Goal: Task Accomplishment & Management: Complete application form

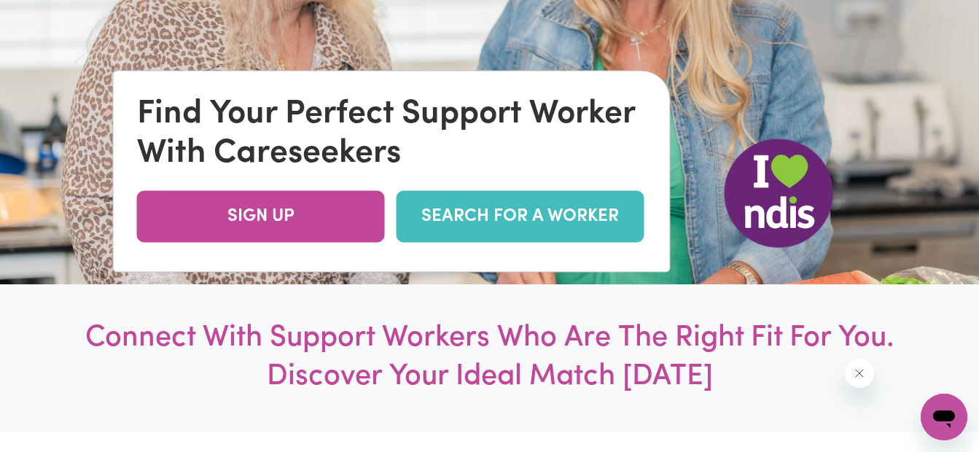
click at [540, 221] on link "SEARCH FOR A WORKER" at bounding box center [521, 217] width 248 height 52
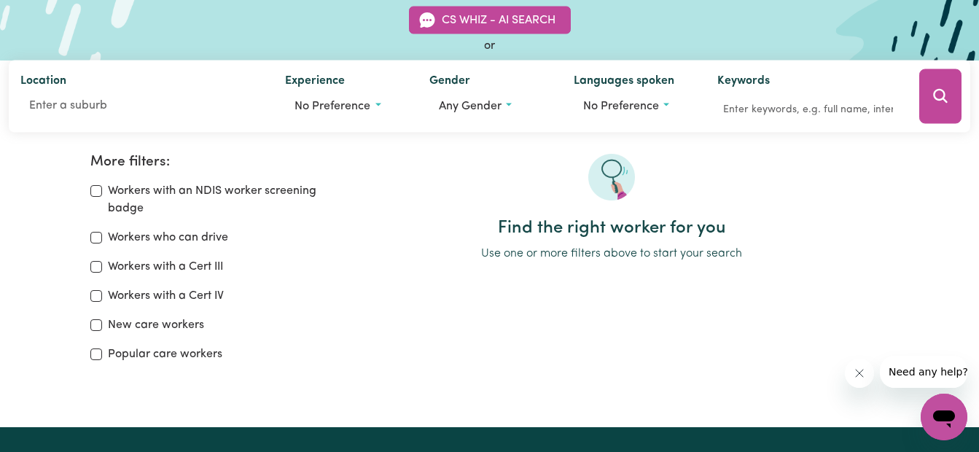
scroll to position [146, 0]
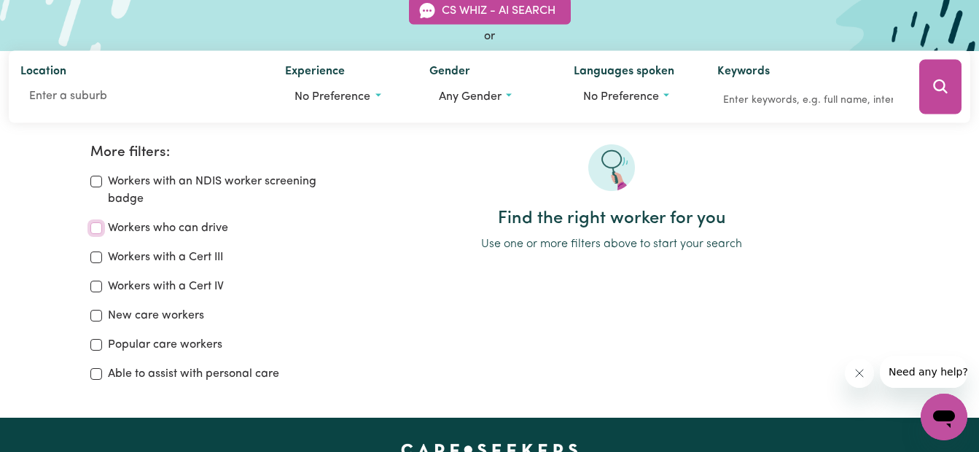
click at [92, 225] on input "Workers who can drive" at bounding box center [96, 228] width 12 height 12
checkbox input "true"
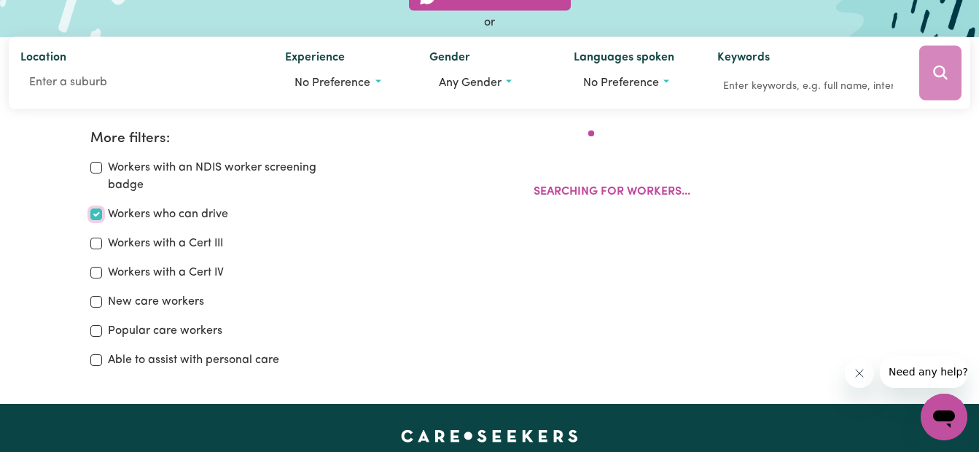
scroll to position [244, 0]
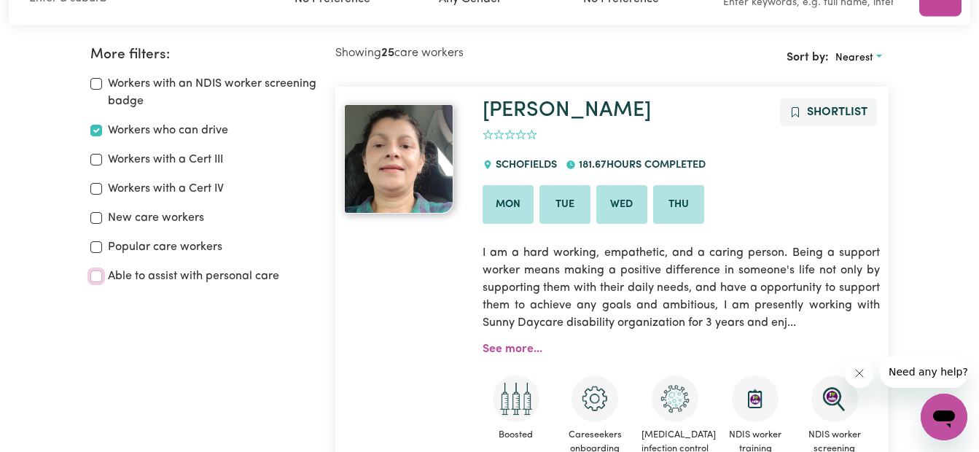
click at [98, 277] on input "Able to assist with personal care" at bounding box center [96, 276] width 12 height 12
checkbox input "true"
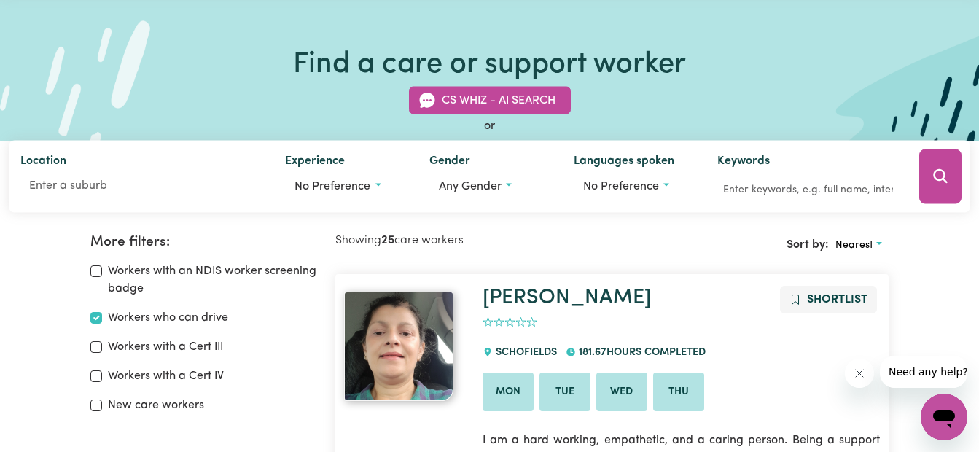
scroll to position [73, 0]
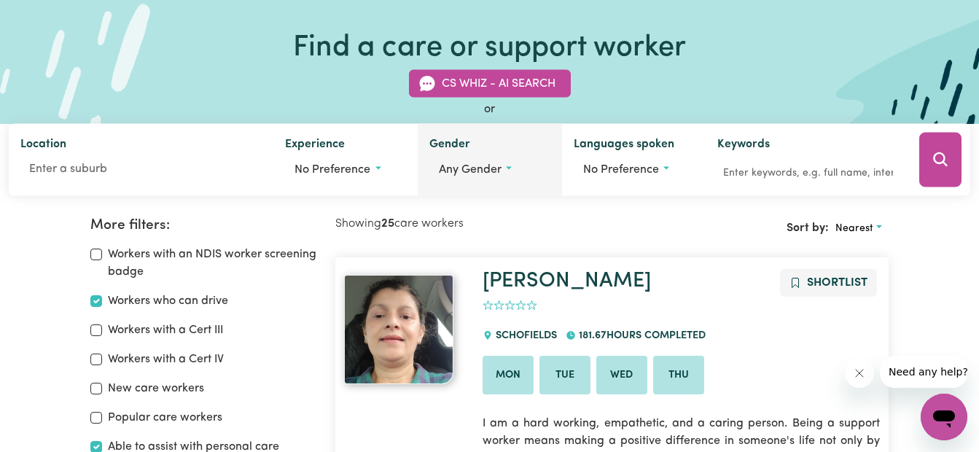
click at [460, 170] on span "Any gender" at bounding box center [470, 170] width 63 height 12
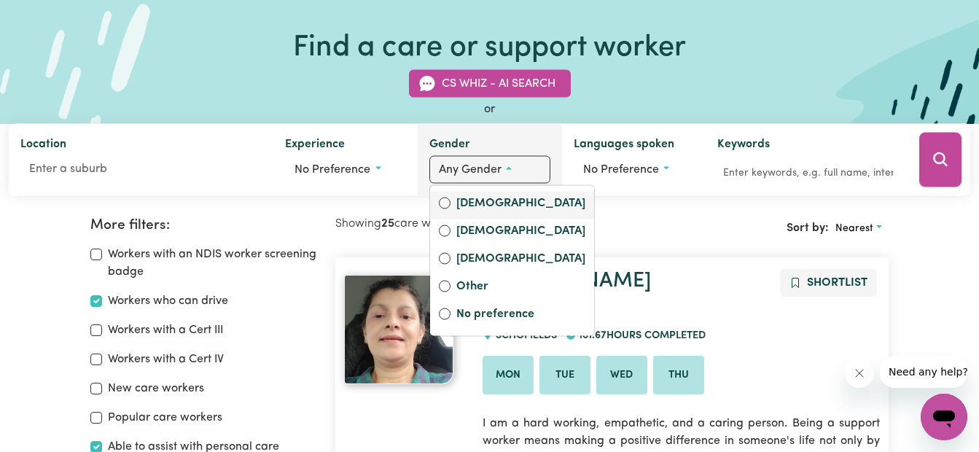
click at [460, 203] on label "Female" at bounding box center [520, 205] width 129 height 20
click at [451, 203] on input "Female" at bounding box center [445, 204] width 12 height 12
radio input "true"
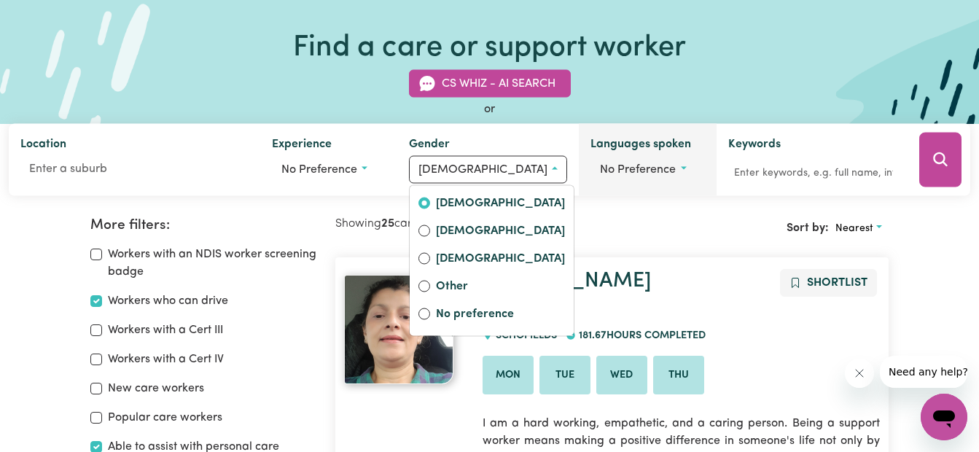
click at [660, 145] on label "Languages spoken" at bounding box center [641, 146] width 101 height 20
click at [660, 156] on button "No preference" at bounding box center [648, 170] width 114 height 28
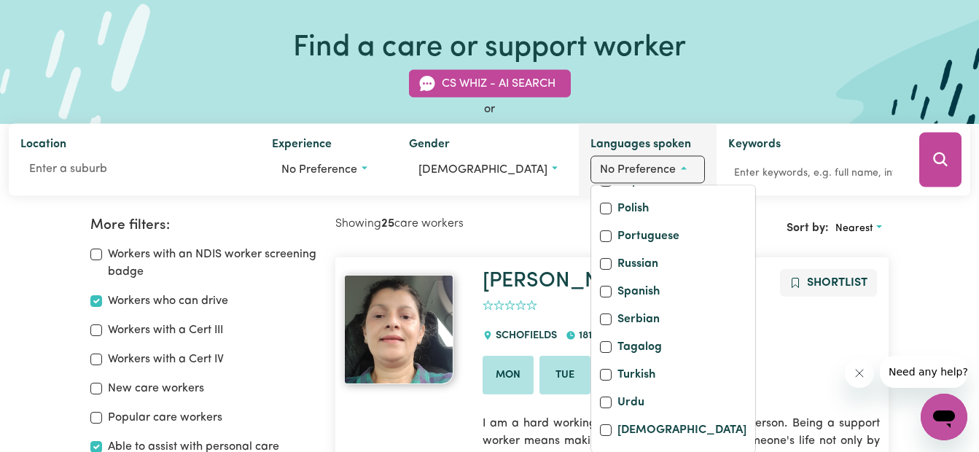
scroll to position [636, 0]
click at [600, 287] on div "Spanish" at bounding box center [673, 294] width 147 height 20
click at [600, 292] on input "Spanish" at bounding box center [606, 293] width 12 height 12
checkbox input "true"
checkbox input "false"
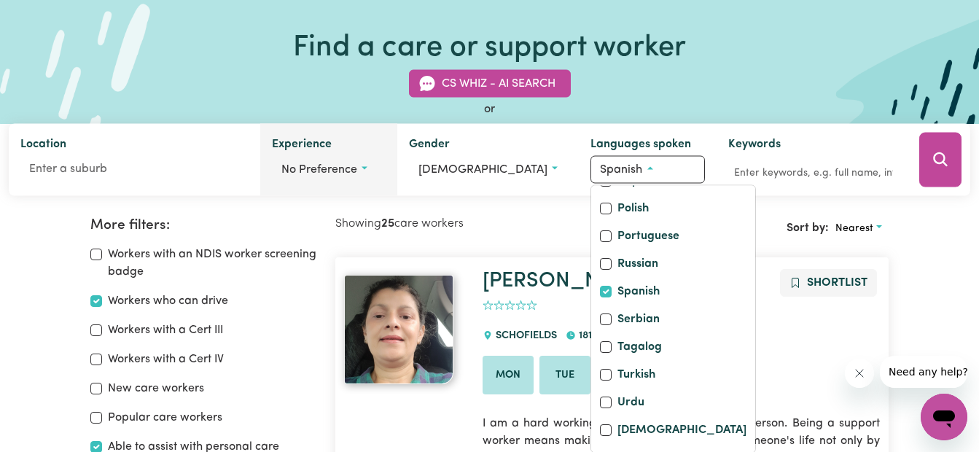
click at [319, 141] on label "Experience" at bounding box center [302, 146] width 60 height 20
click at [319, 156] on button "No preference" at bounding box center [329, 170] width 114 height 28
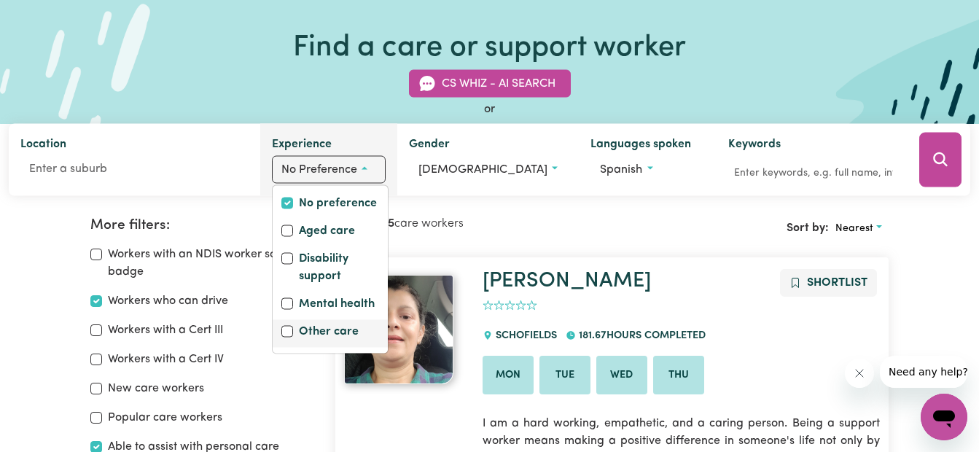
click at [307, 343] on div "Other care" at bounding box center [330, 333] width 98 height 20
click at [293, 329] on input "Other care" at bounding box center [287, 332] width 12 height 12
checkbox input "true"
checkbox input "false"
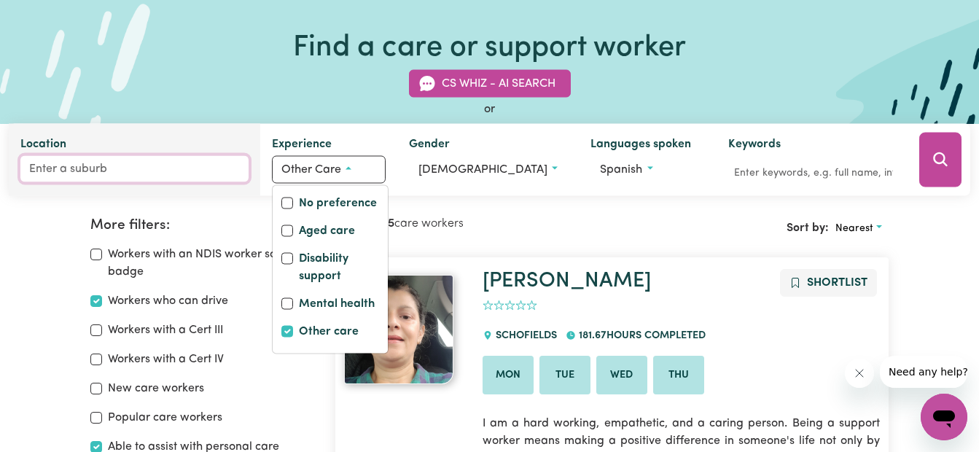
click at [114, 177] on input "Location" at bounding box center [134, 169] width 228 height 26
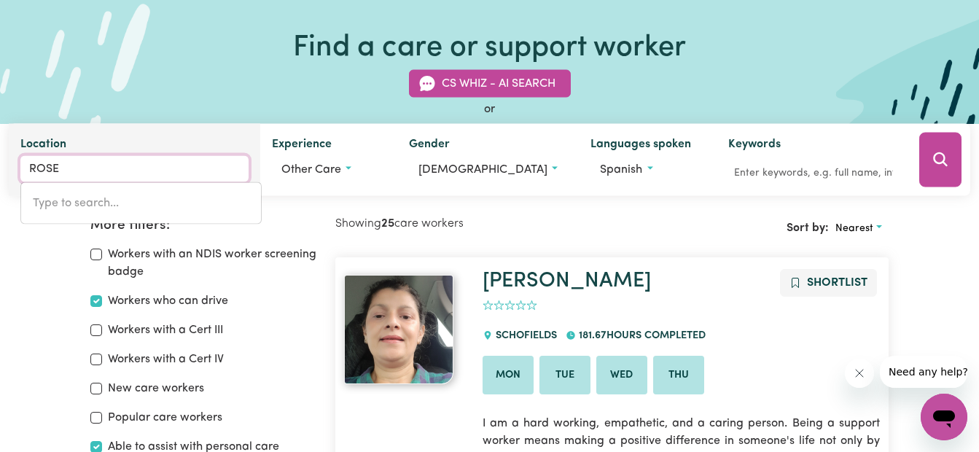
type input "ROSE"
type input "ROSE BAY, New South Wales, 2029"
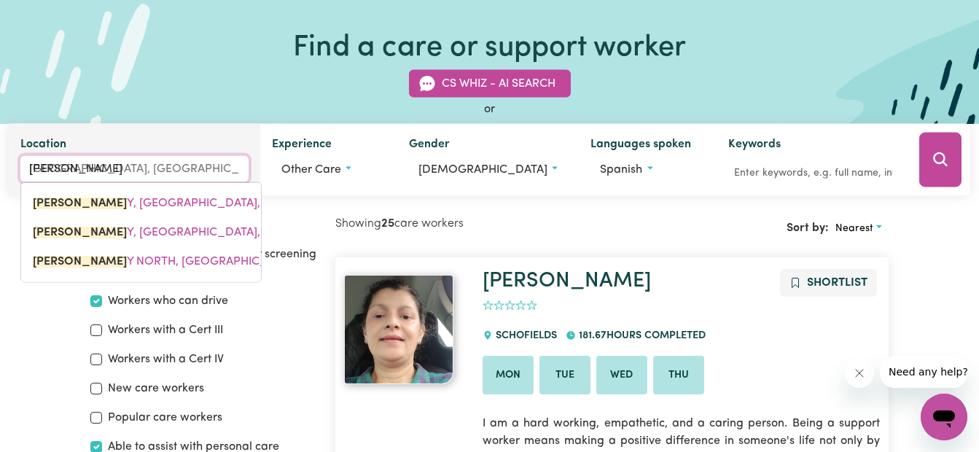
type input "ROSE BAY"
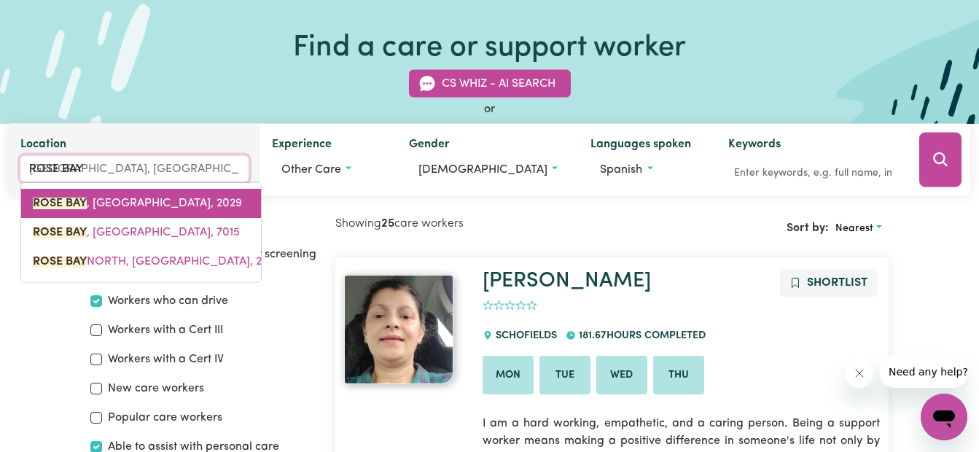
click at [135, 206] on span "ROSE BAY , New South Wales, 2029" at bounding box center [137, 204] width 209 height 12
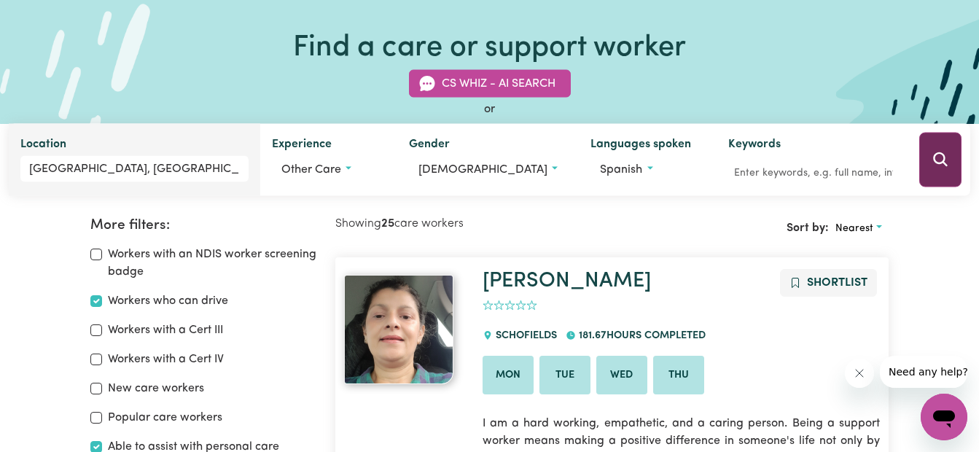
click at [929, 152] on button "Search" at bounding box center [940, 160] width 42 height 55
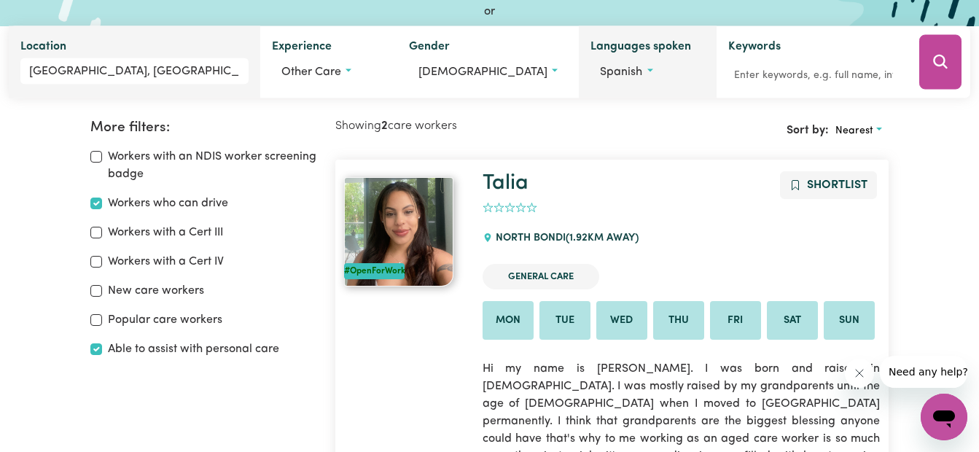
scroll to position [244, 0]
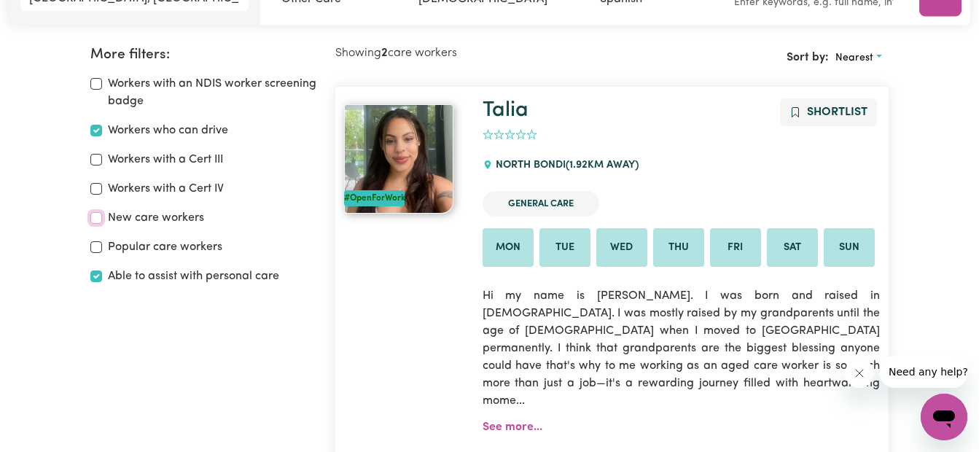
click at [96, 214] on input "New care workers" at bounding box center [96, 218] width 12 height 12
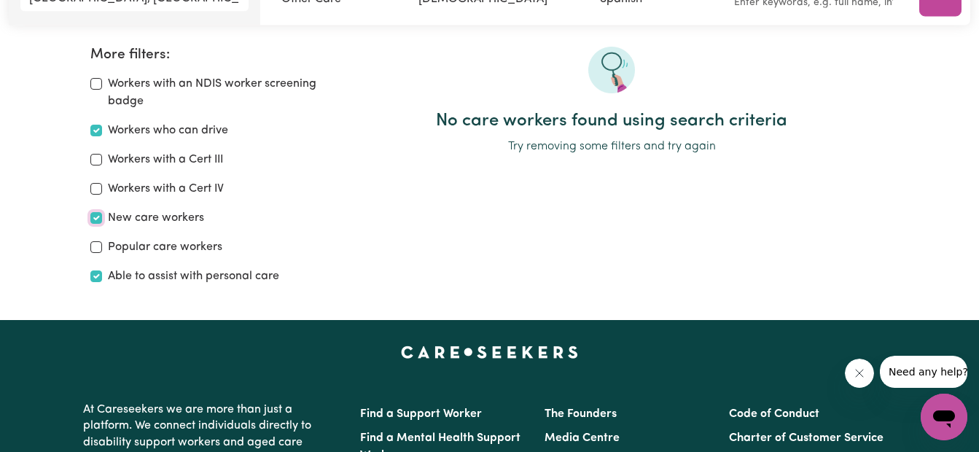
click at [101, 220] on input "New care workers" at bounding box center [96, 218] width 12 height 12
checkbox input "false"
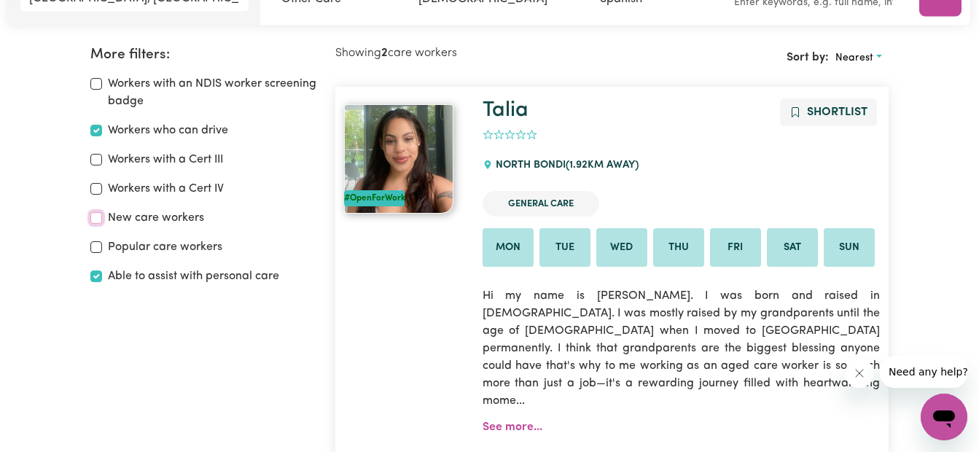
scroll to position [98, 0]
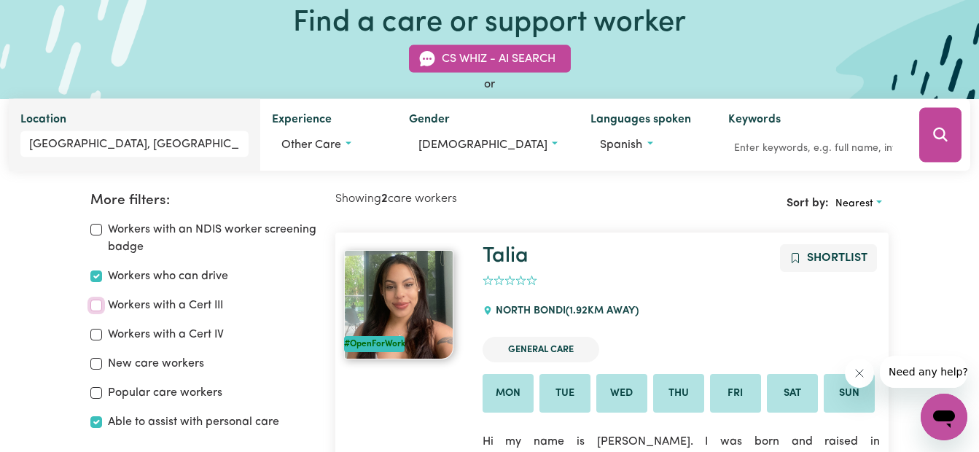
click at [95, 305] on input "Workers with a Cert III" at bounding box center [96, 306] width 12 height 12
checkbox input "true"
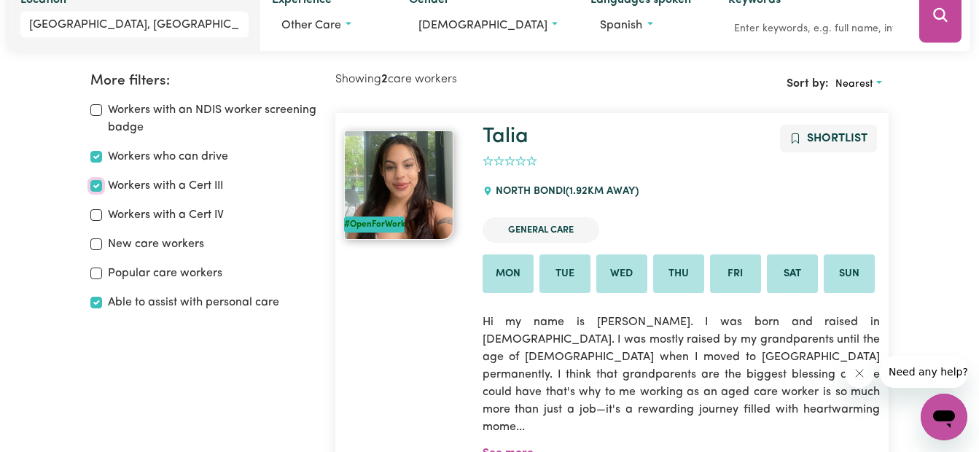
scroll to position [244, 0]
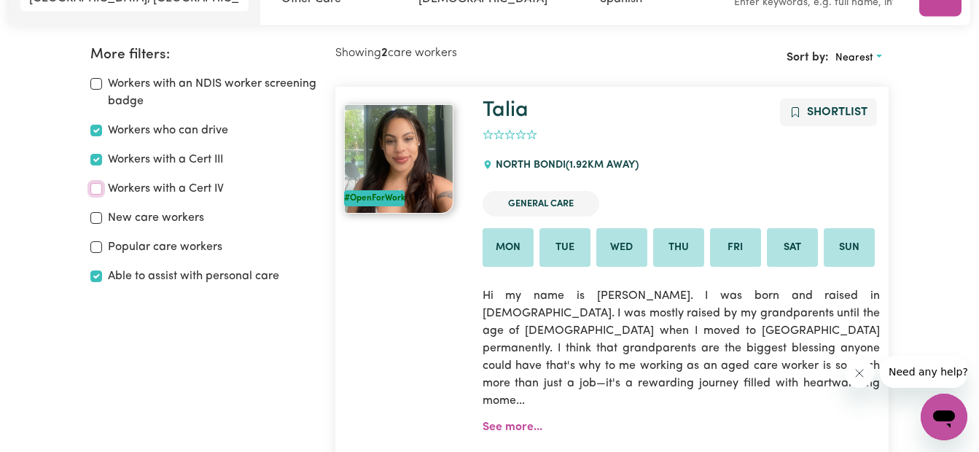
click at [98, 192] on input "Workers with a Cert IV" at bounding box center [96, 189] width 12 height 12
checkbox input "true"
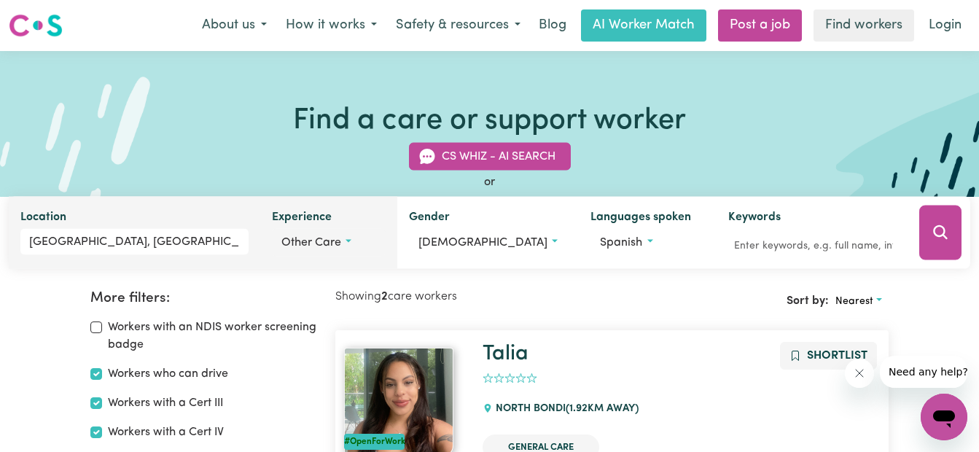
click at [325, 237] on span "Other care" at bounding box center [311, 243] width 60 height 12
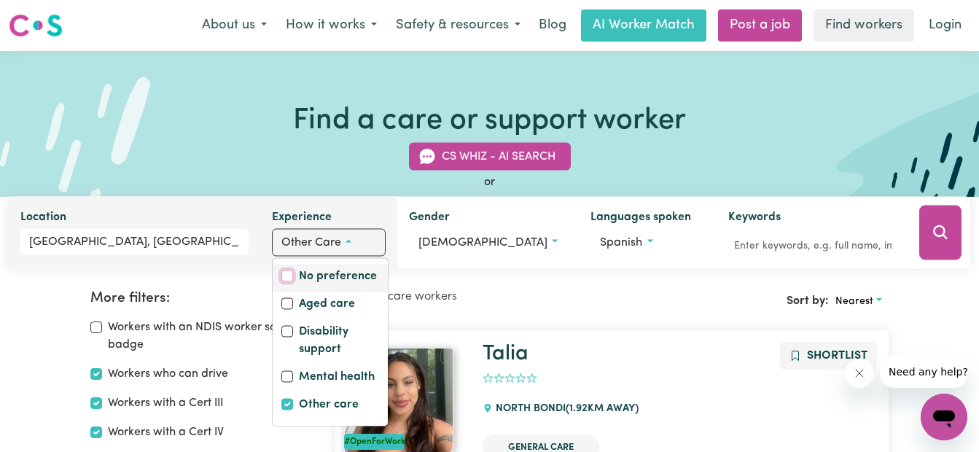
click at [293, 277] on input "No preference" at bounding box center [287, 276] width 12 height 12
checkbox input "true"
checkbox input "false"
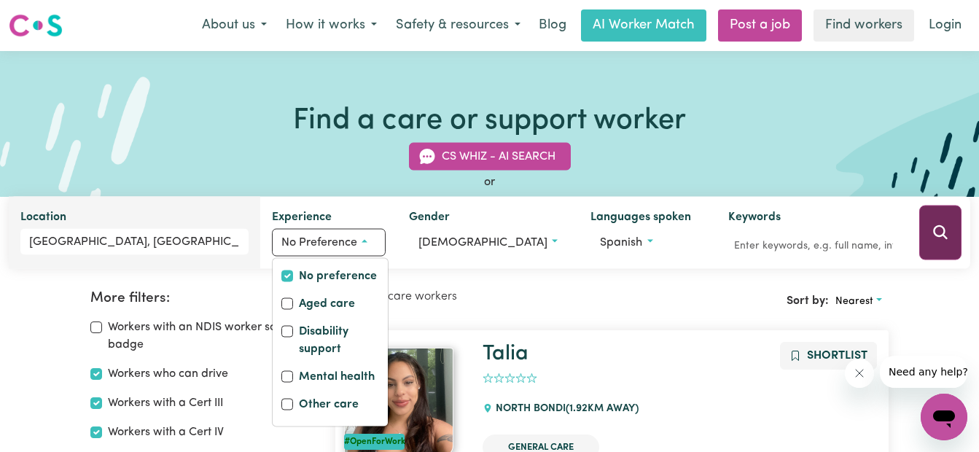
click at [946, 235] on button "Search" at bounding box center [940, 233] width 42 height 55
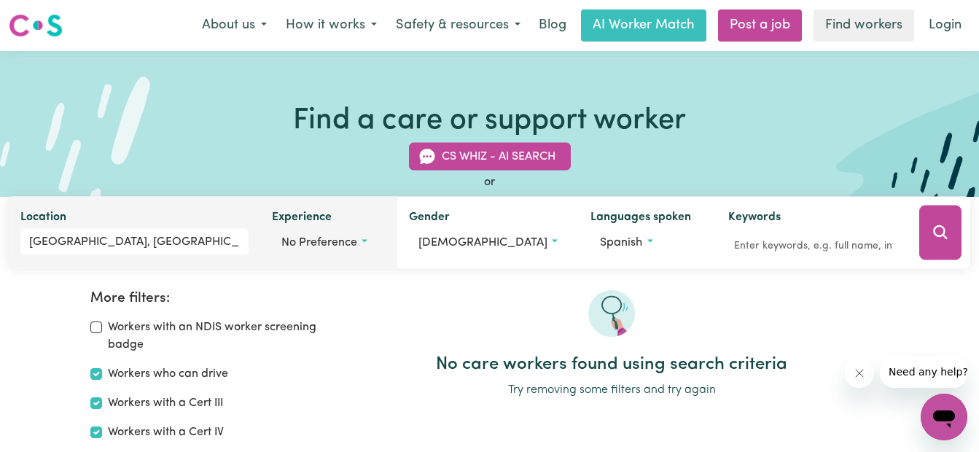
click at [308, 241] on span "No preference" at bounding box center [319, 243] width 76 height 12
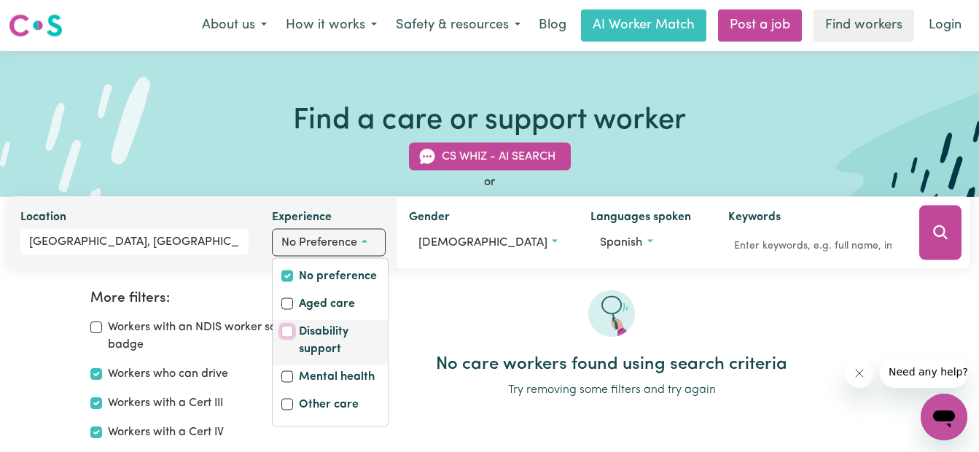
click at [293, 327] on input "Disability support" at bounding box center [287, 332] width 12 height 12
checkbox input "true"
checkbox input "false"
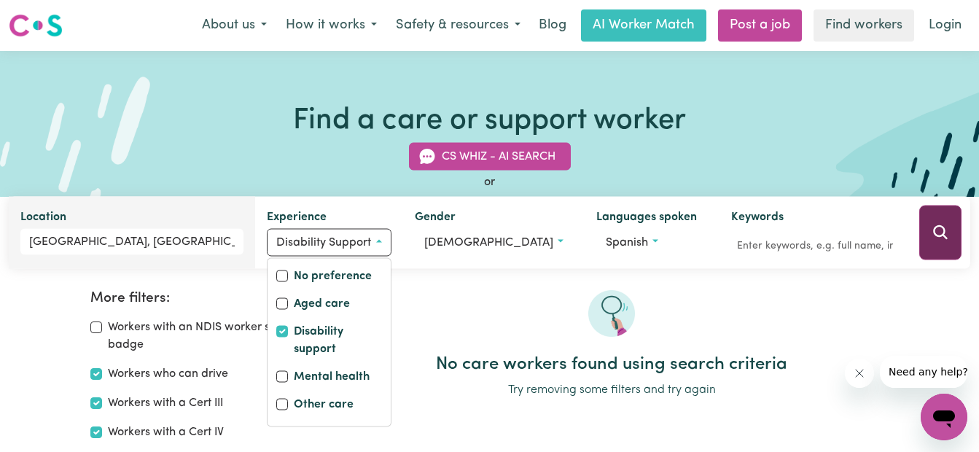
click at [941, 245] on button "Search" at bounding box center [940, 233] width 42 height 55
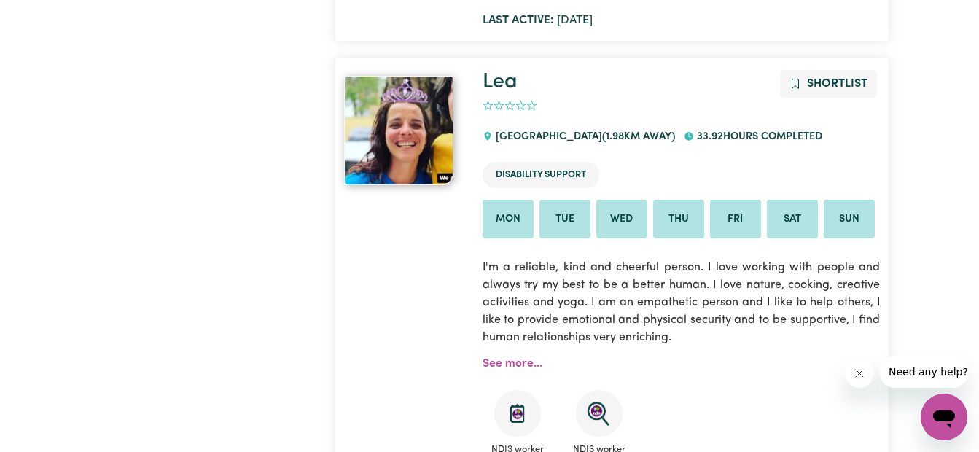
scroll to position [827, 0]
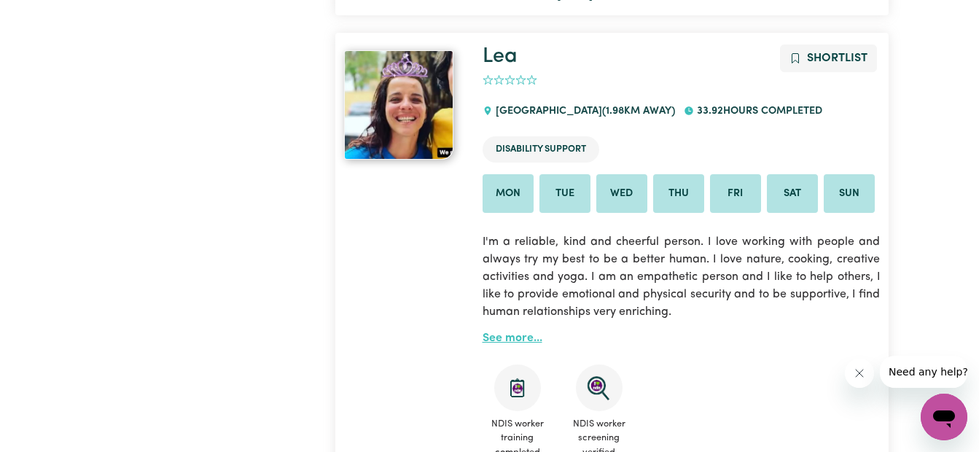
click at [526, 332] on link "See more..." at bounding box center [513, 338] width 60 height 12
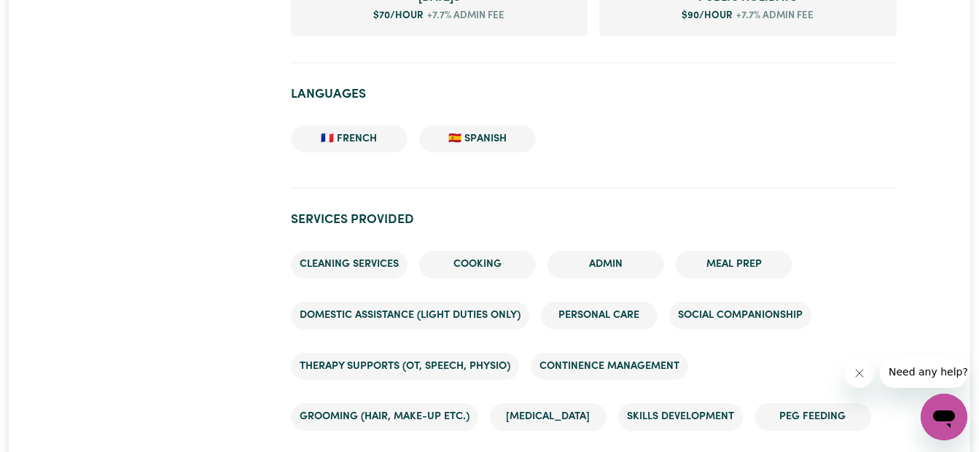
scroll to position [1239, 0]
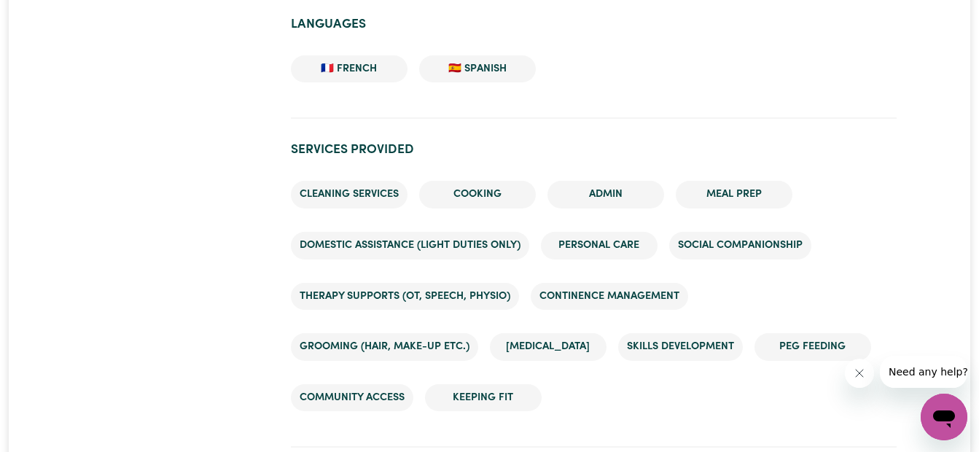
click at [493, 196] on li "Cooking" at bounding box center [477, 195] width 117 height 28
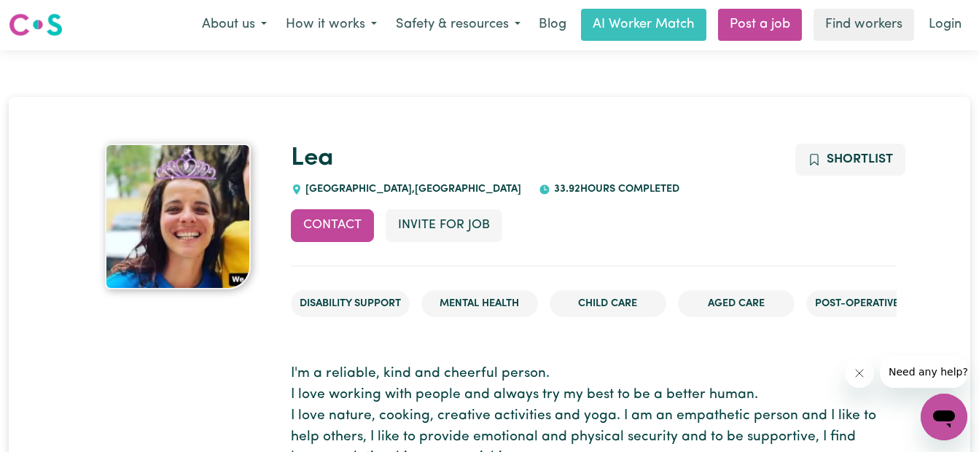
scroll to position [0, 0]
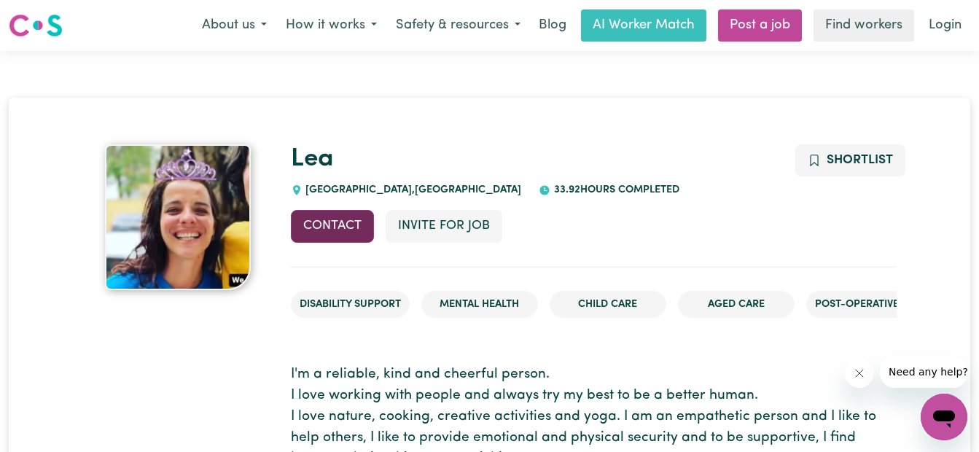
click at [342, 233] on button "Contact" at bounding box center [332, 226] width 83 height 32
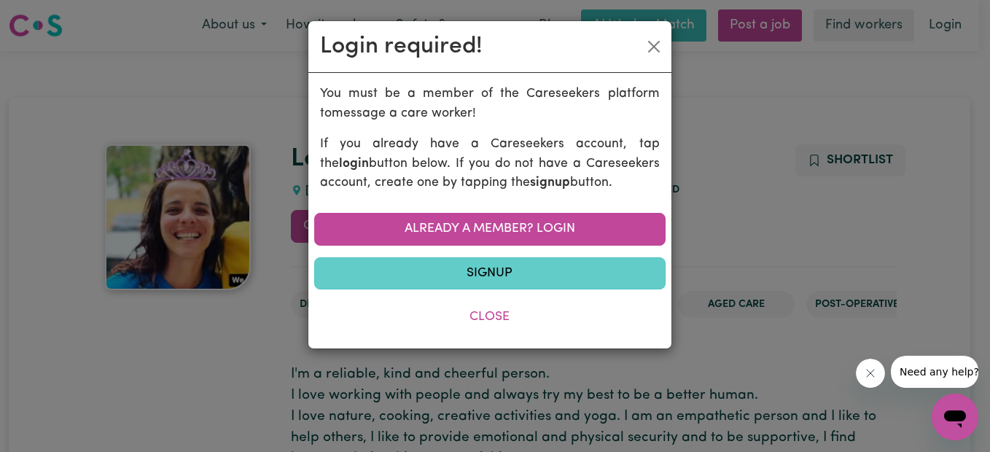
click at [510, 276] on link "Signup" at bounding box center [489, 273] width 351 height 32
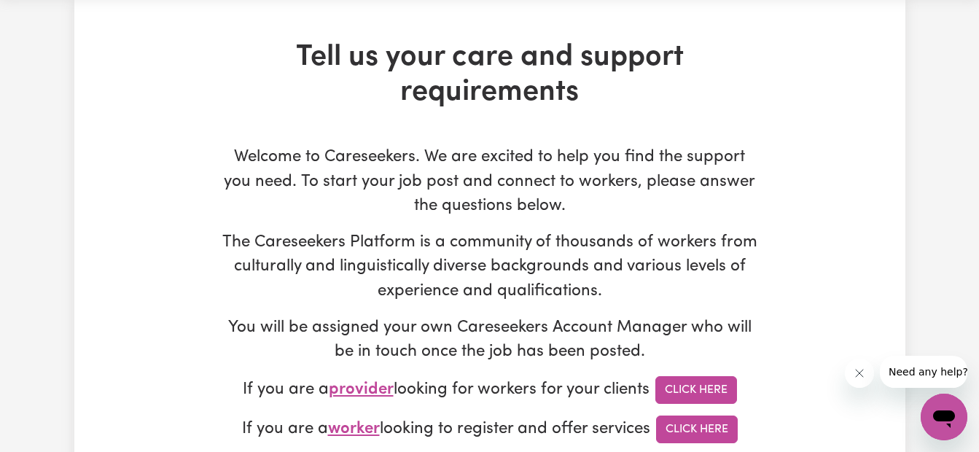
scroll to position [219, 0]
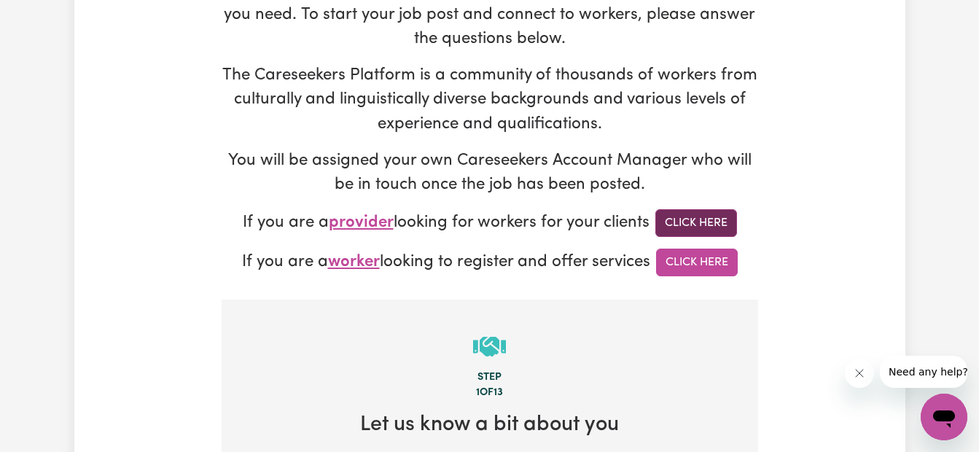
click at [696, 217] on link "Click Here" at bounding box center [696, 223] width 82 height 28
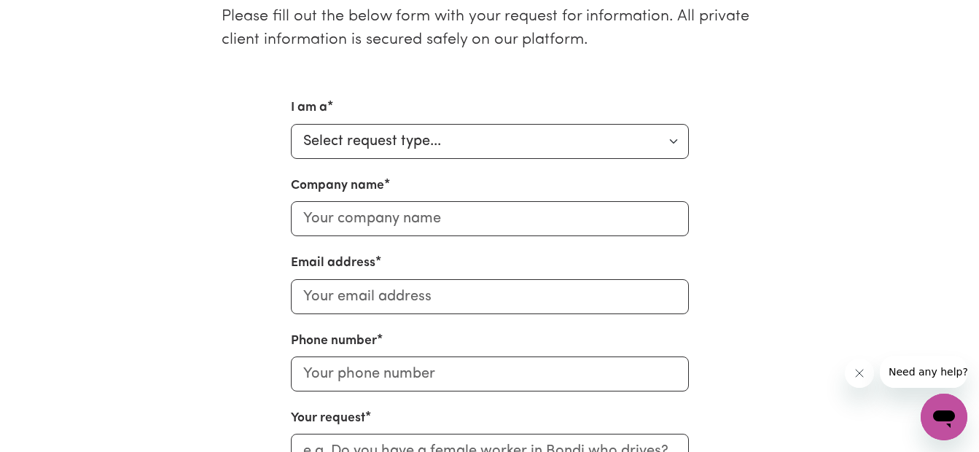
scroll to position [437, 0]
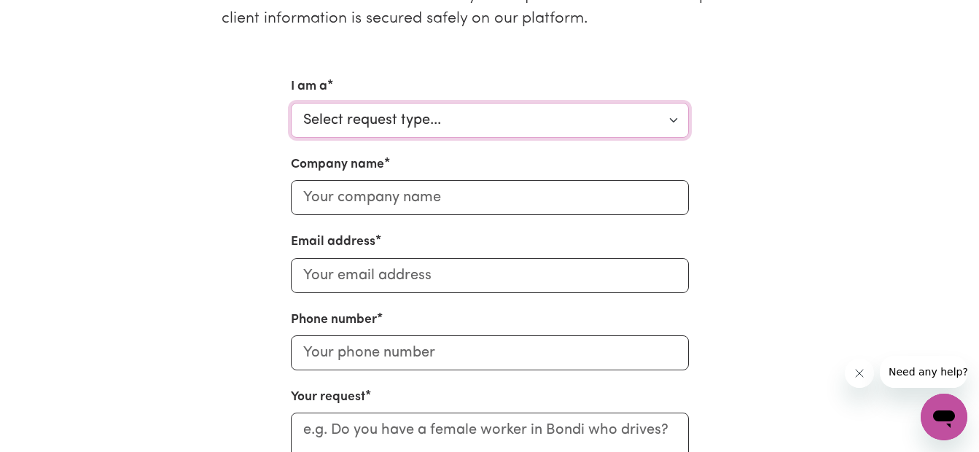
click at [680, 122] on select "Select request type... Individual looking for care and support for myself and m…" at bounding box center [490, 120] width 398 height 35
select select "Organisation"
click at [291, 103] on select "Select request type... Individual looking for care and support for myself and m…" at bounding box center [490, 120] width 398 height 35
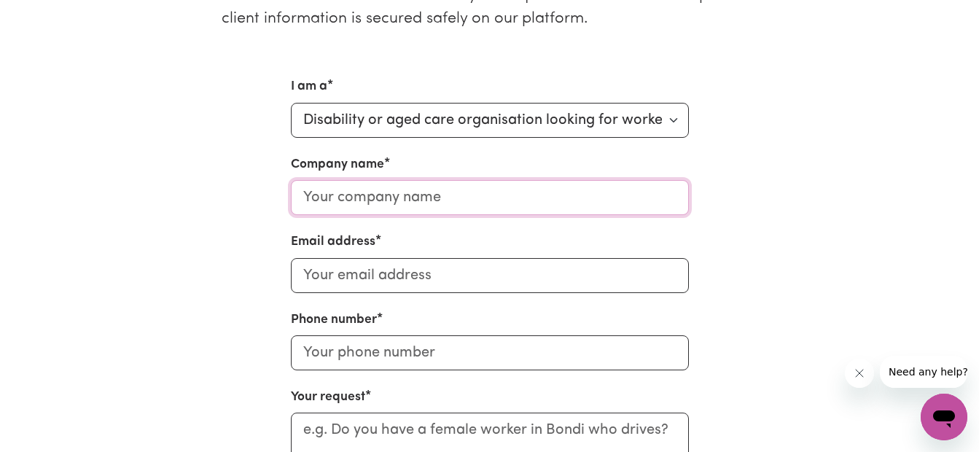
click at [583, 199] on input "Company name" at bounding box center [490, 197] width 398 height 35
type input "artist [PERSON_NAME]"
type input "[EMAIL_ADDRESS][DOMAIN_NAME]"
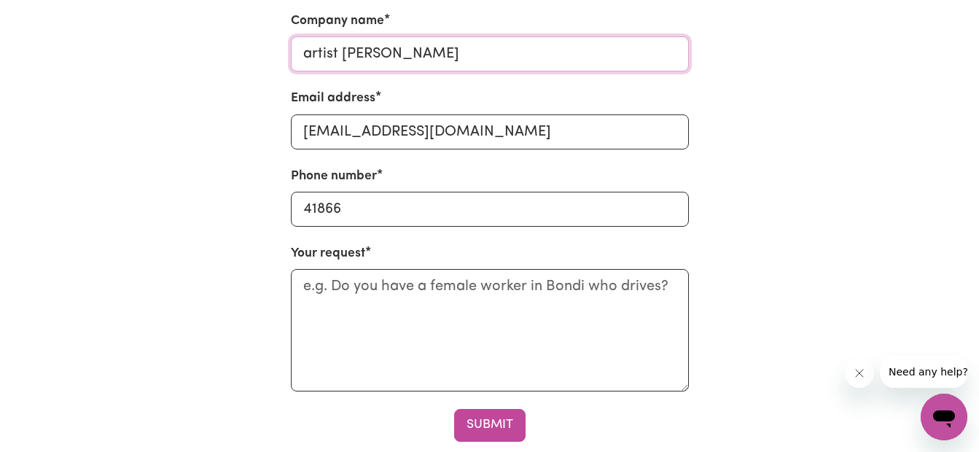
scroll to position [583, 0]
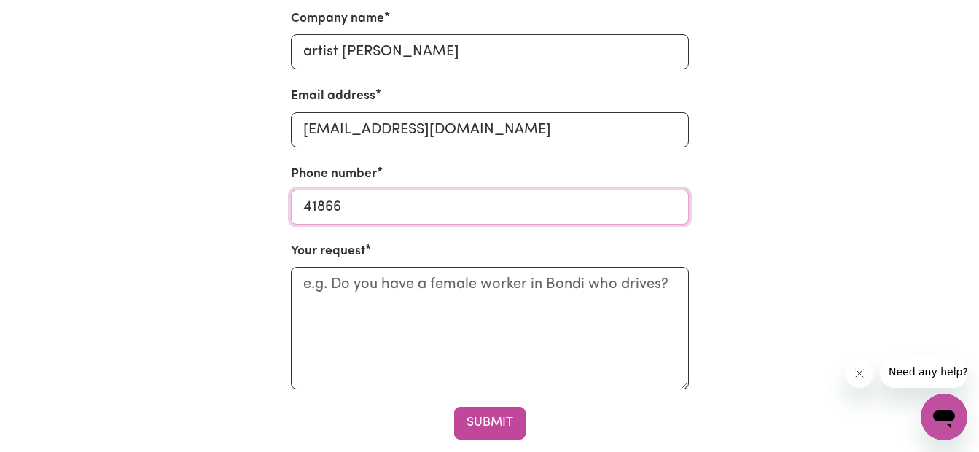
click at [367, 212] on input "41866" at bounding box center [490, 207] width 398 height 35
type input "0418668768"
click at [669, 281] on textarea "Your request" at bounding box center [490, 328] width 398 height 122
drag, startPoint x: 674, startPoint y: 284, endPoint x: 349, endPoint y: 291, distance: 324.5
click at [349, 291] on textarea "Your request" at bounding box center [490, 328] width 398 height 122
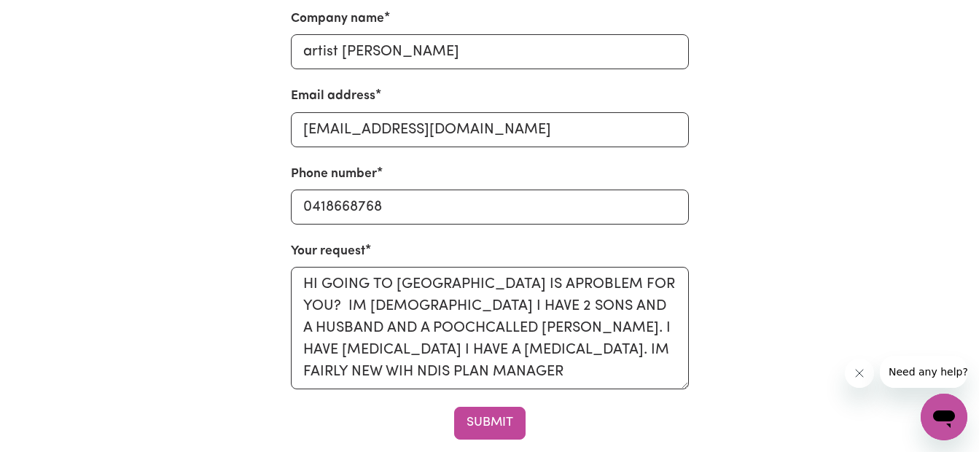
drag, startPoint x: 464, startPoint y: 352, endPoint x: 824, endPoint y: 378, distance: 360.4
click at [828, 379] on div "I am a Select request type... Individual looking for care and support for mysel…" at bounding box center [489, 184] width 831 height 507
click at [456, 352] on textarea "HI GOING TO [GEOGRAPHIC_DATA] IS APROBLEM FOR YOU? IM [DEMOGRAPHIC_DATA] I HAVE…" at bounding box center [490, 328] width 398 height 122
click at [575, 350] on textarea "HI GOING TO [GEOGRAPHIC_DATA] IS APROBLEM FOR YOU? IM [DEMOGRAPHIC_DATA] I HAVE…" at bounding box center [490, 328] width 398 height 122
click at [394, 370] on textarea "HI GOING TO [GEOGRAPHIC_DATA] IS APROBLEM FOR YOU? IM [DEMOGRAPHIC_DATA] I HAVE…" at bounding box center [490, 328] width 398 height 122
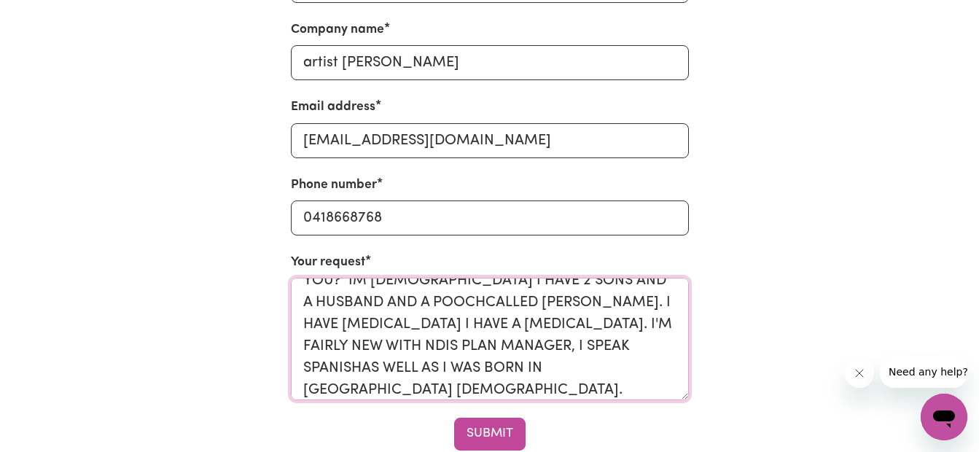
scroll to position [656, 0]
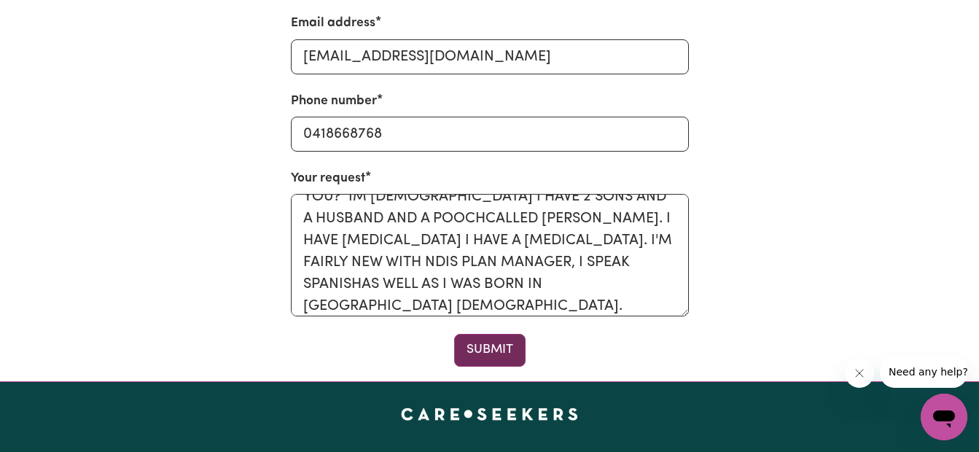
click at [488, 358] on button "Submit" at bounding box center [489, 350] width 71 height 32
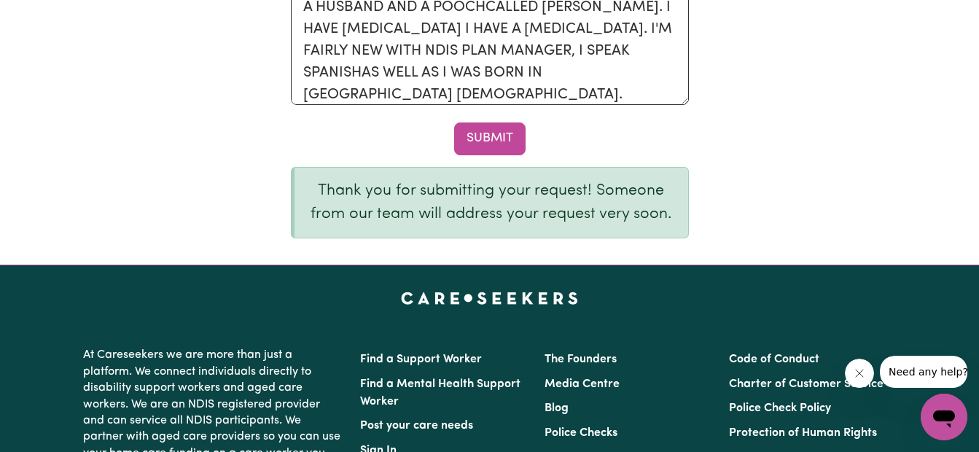
scroll to position [875, 0]
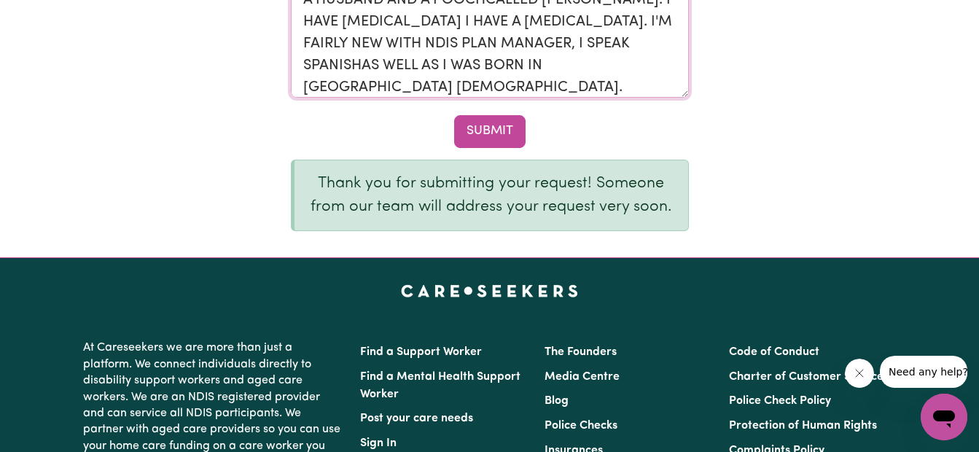
click at [607, 44] on textarea "HI GOING TO [GEOGRAPHIC_DATA] IS APROBLEM FOR YOU? IM [DEMOGRAPHIC_DATA] I HAVE…" at bounding box center [490, 36] width 398 height 122
type textarea "HI GOING TO [GEOGRAPHIC_DATA] IS APROBLEM FOR YOU? IM [DEMOGRAPHIC_DATA] I HAVE…"
click at [486, 131] on button "Submit" at bounding box center [489, 131] width 71 height 32
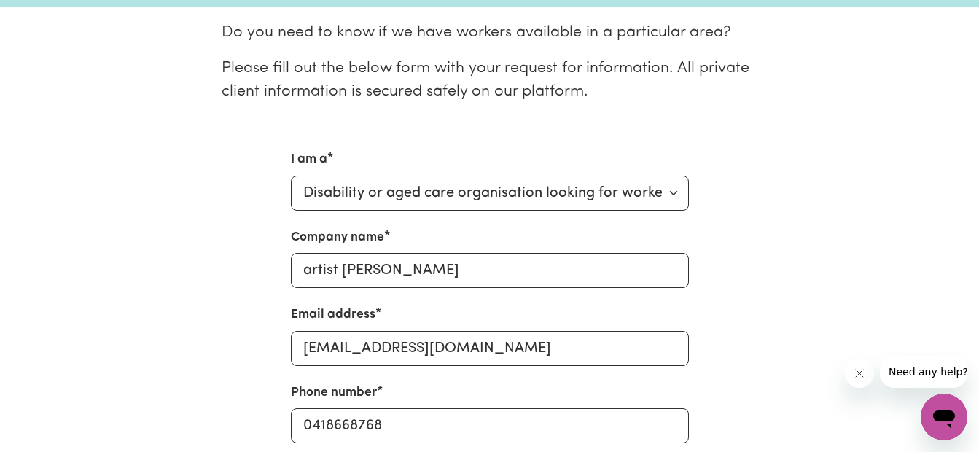
scroll to position [0, 0]
